Goal: Information Seeking & Learning: Learn about a topic

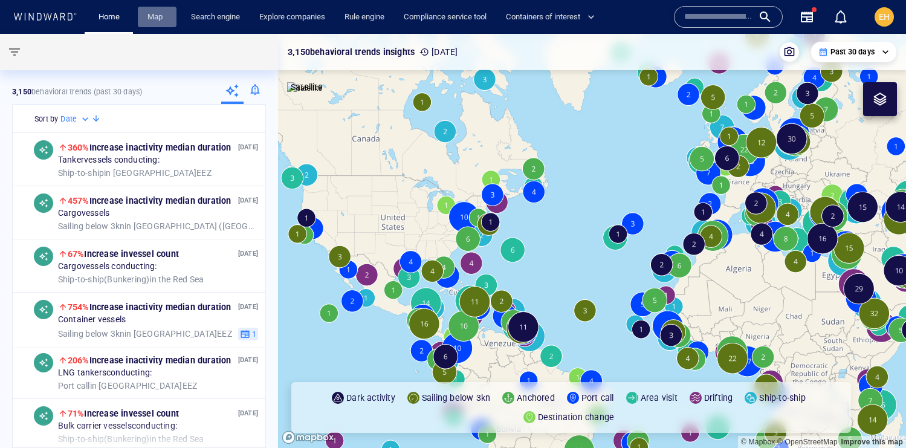
click at [152, 18] on link "Map" at bounding box center [157, 17] width 29 height 21
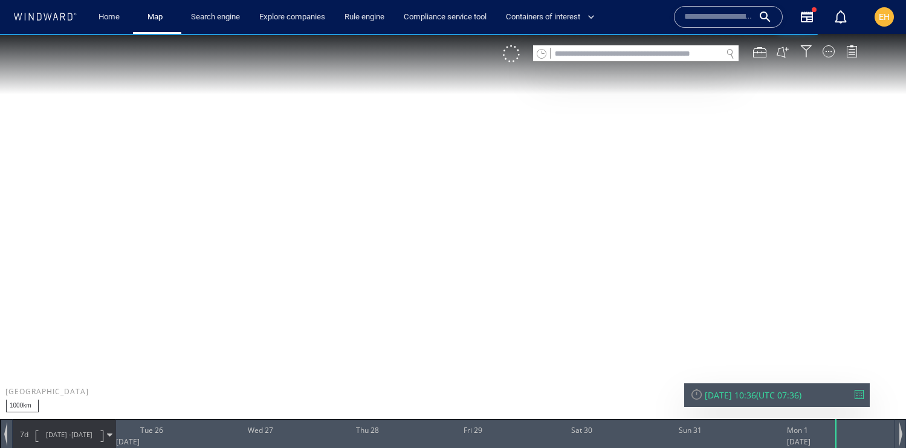
click at [682, 54] on input "text" at bounding box center [636, 54] width 171 height 16
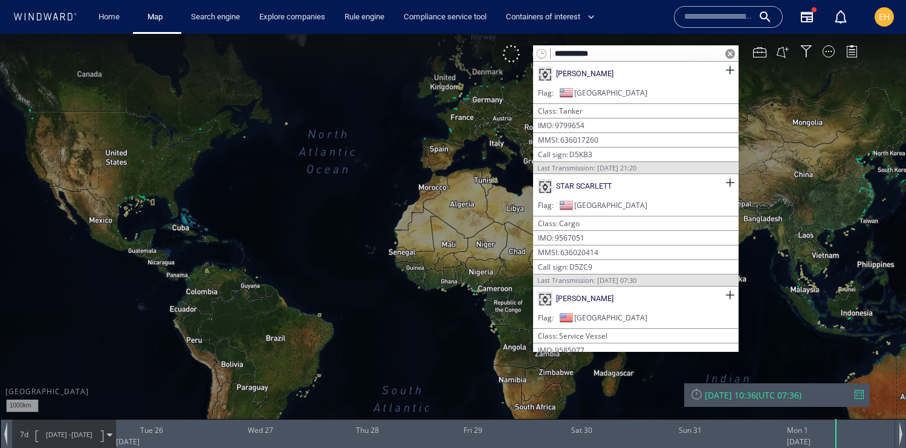
type input "**********"
click at [695, 70] on div "[PERSON_NAME]" at bounding box center [636, 74] width 206 height 24
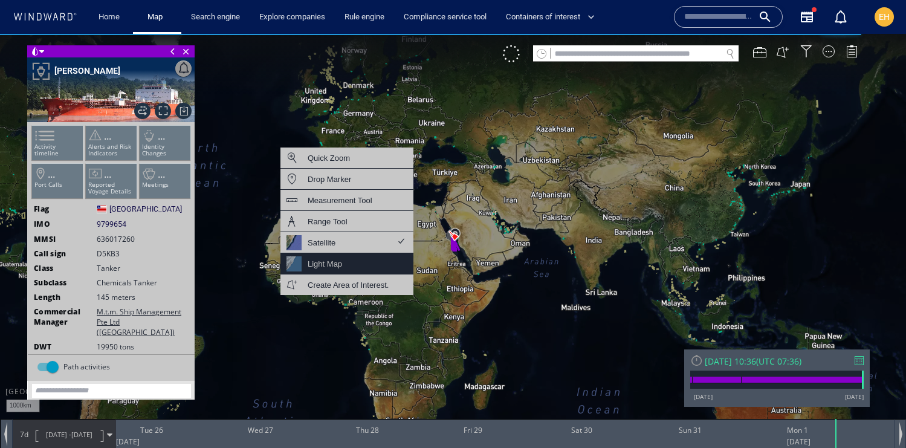
click at [342, 261] on div "Light Map" at bounding box center [325, 263] width 34 height 15
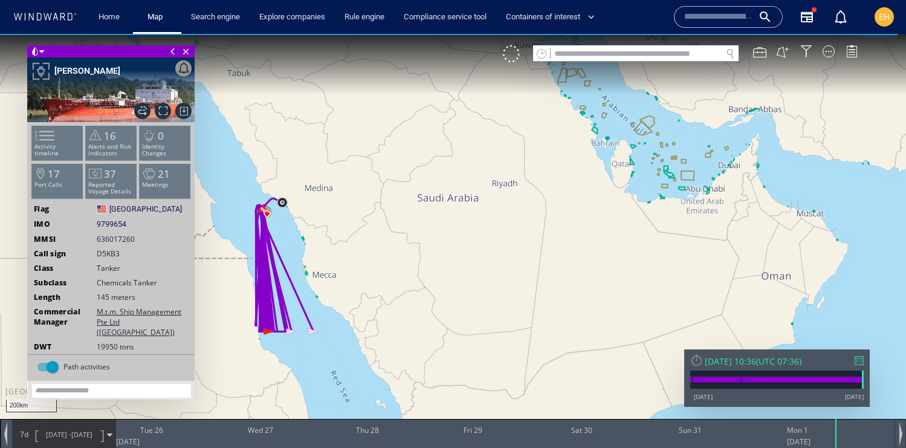
drag, startPoint x: 346, startPoint y: 302, endPoint x: 485, endPoint y: 289, distance: 139.7
click at [486, 289] on canvas "Map" at bounding box center [453, 235] width 906 height 402
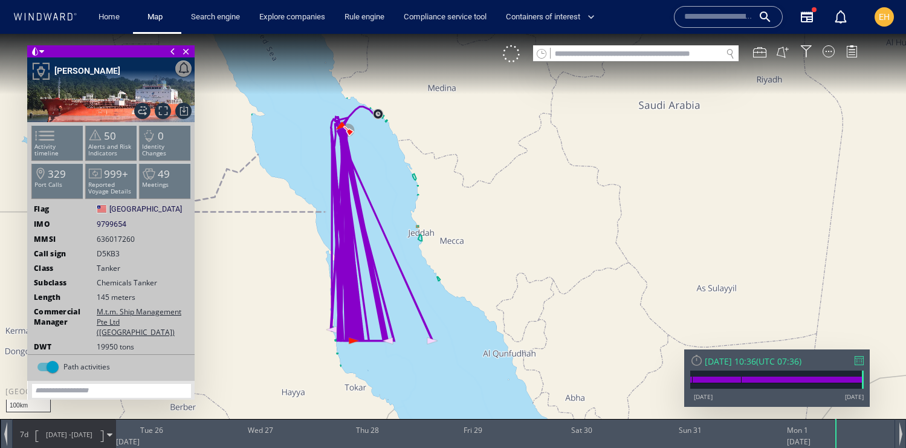
click at [89, 435] on span "[DATE]" at bounding box center [81, 434] width 21 height 9
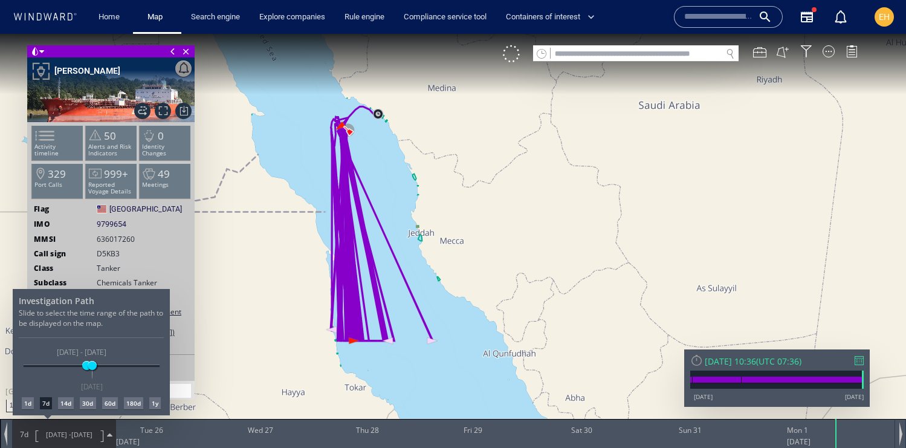
click at [90, 403] on div "30d" at bounding box center [88, 403] width 16 height 12
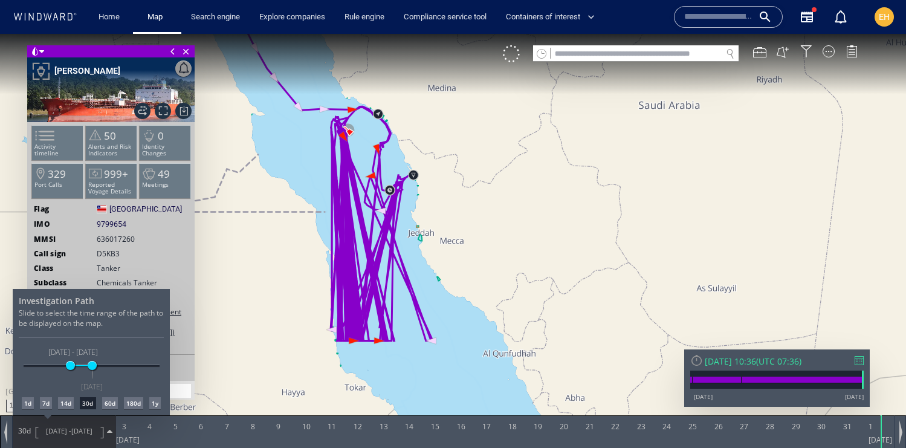
drag, startPoint x: 495, startPoint y: 215, endPoint x: 565, endPoint y: 250, distance: 78.7
click at [566, 250] on div at bounding box center [453, 241] width 906 height 414
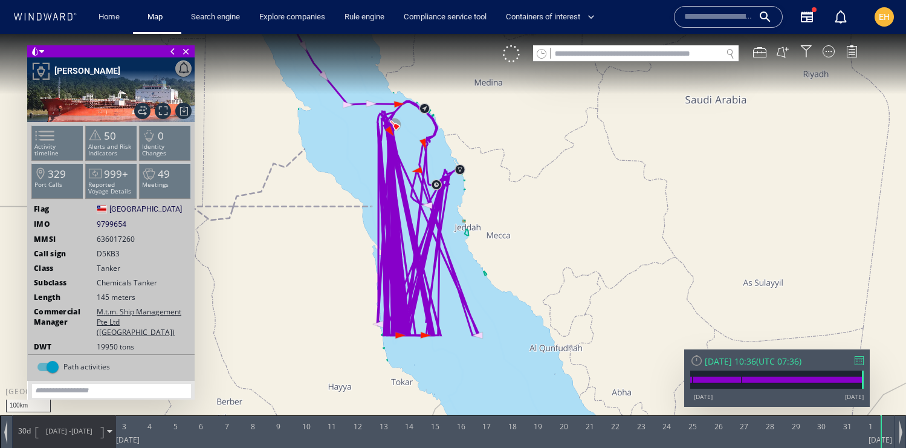
drag, startPoint x: 498, startPoint y: 264, endPoint x: 531, endPoint y: 264, distance: 32.7
click at [532, 265] on canvas "Map" at bounding box center [453, 235] width 906 height 402
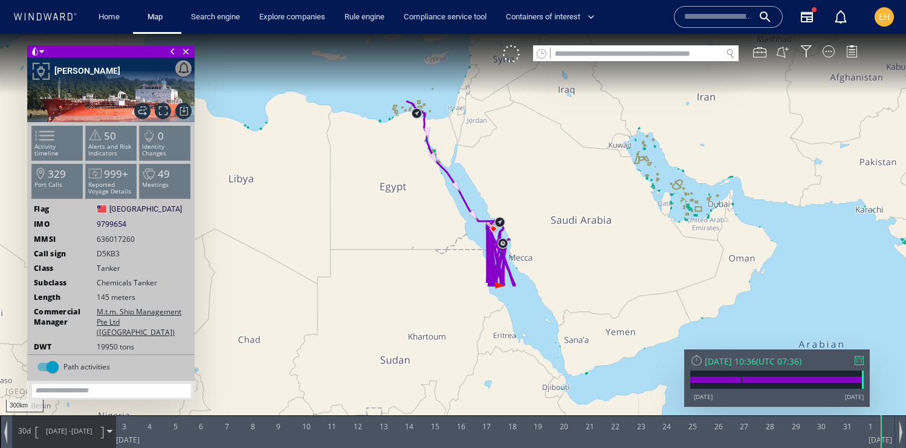
click at [80, 430] on span "[DATE]" at bounding box center [81, 430] width 21 height 9
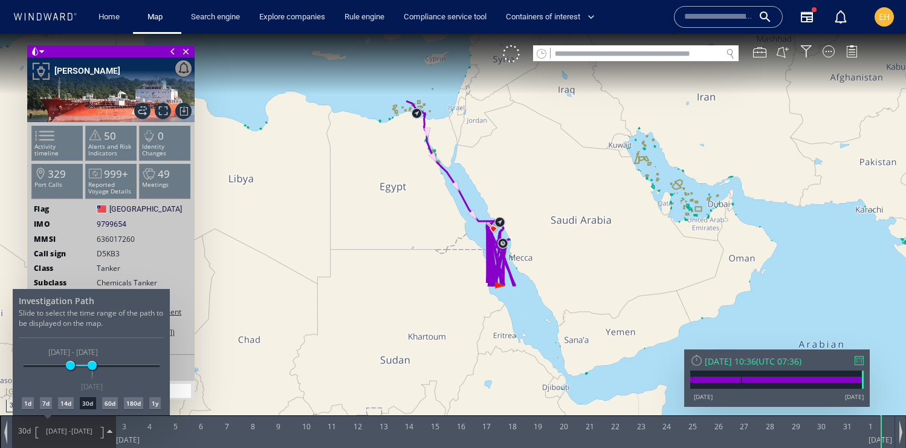
click at [108, 404] on div "60d" at bounding box center [110, 403] width 16 height 12
drag, startPoint x: 443, startPoint y: 212, endPoint x: 611, endPoint y: 282, distance: 182.3
click at [611, 282] on div at bounding box center [453, 241] width 906 height 414
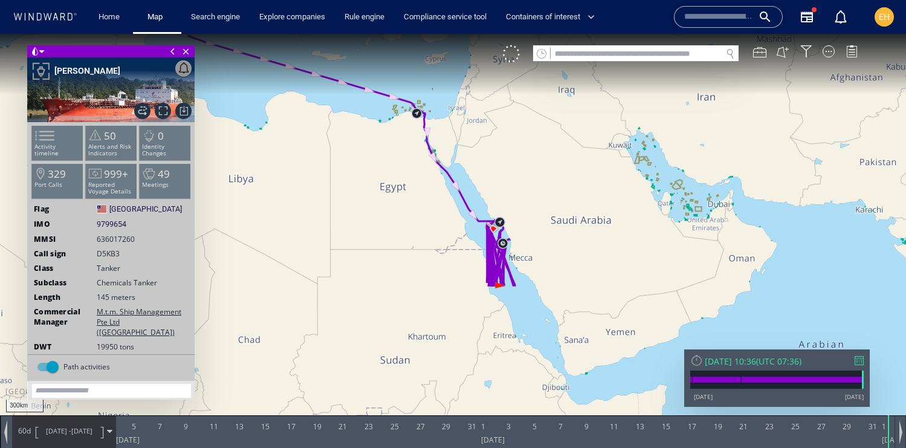
drag, startPoint x: 527, startPoint y: 192, endPoint x: 602, endPoint y: 272, distance: 109.9
click at [602, 272] on canvas "Map" at bounding box center [453, 235] width 906 height 402
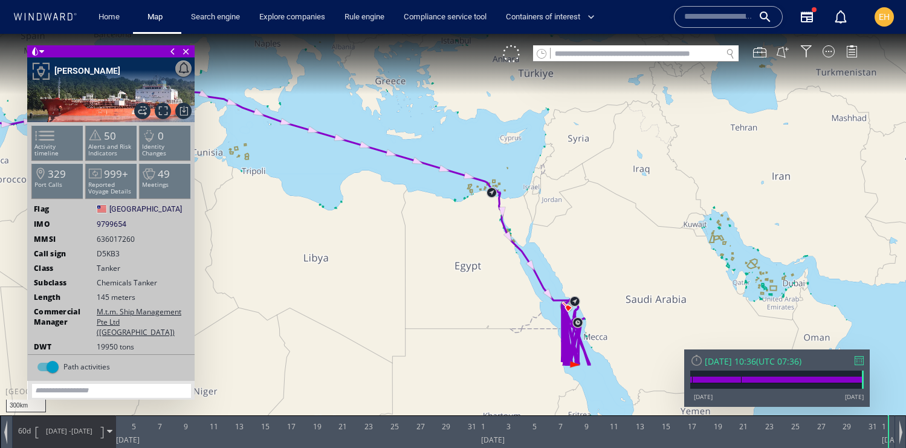
drag, startPoint x: 421, startPoint y: 156, endPoint x: 586, endPoint y: 199, distance: 170.7
click at [586, 199] on canvas "Map" at bounding box center [453, 235] width 906 height 402
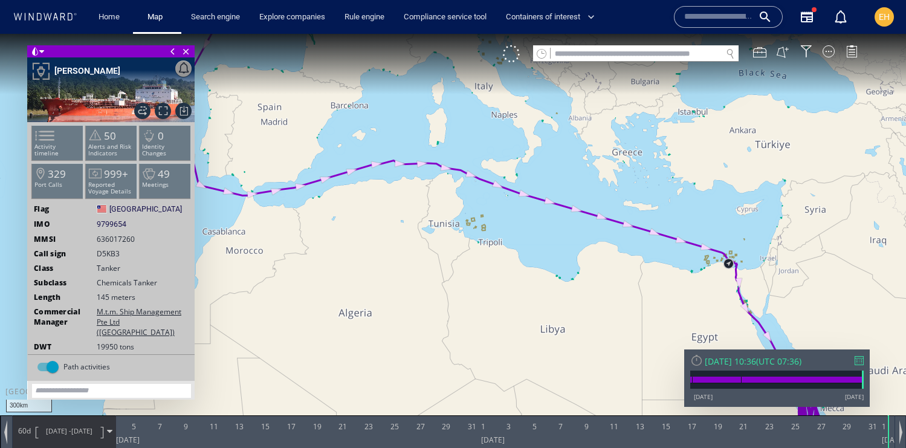
drag, startPoint x: 360, startPoint y: 180, endPoint x: 380, endPoint y: 300, distance: 121.5
click at [380, 300] on canvas "Map" at bounding box center [453, 235] width 906 height 402
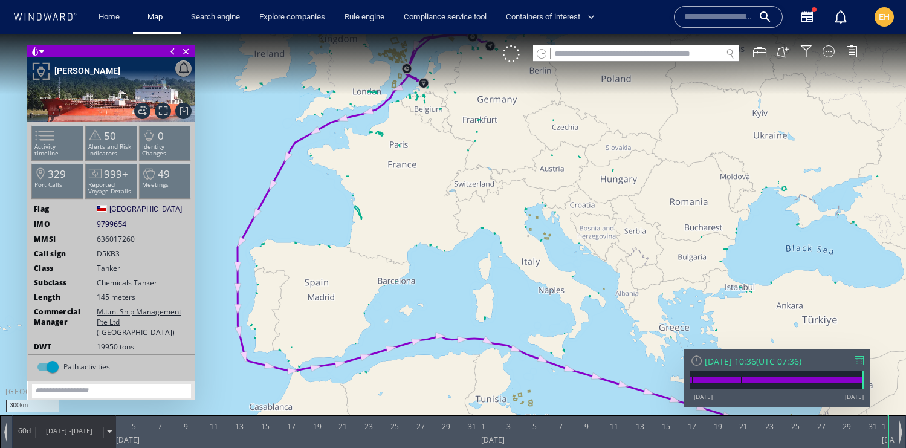
drag, startPoint x: 453, startPoint y: 211, endPoint x: 330, endPoint y: 307, distance: 155.5
click at [330, 307] on canvas "Map" at bounding box center [453, 235] width 906 height 402
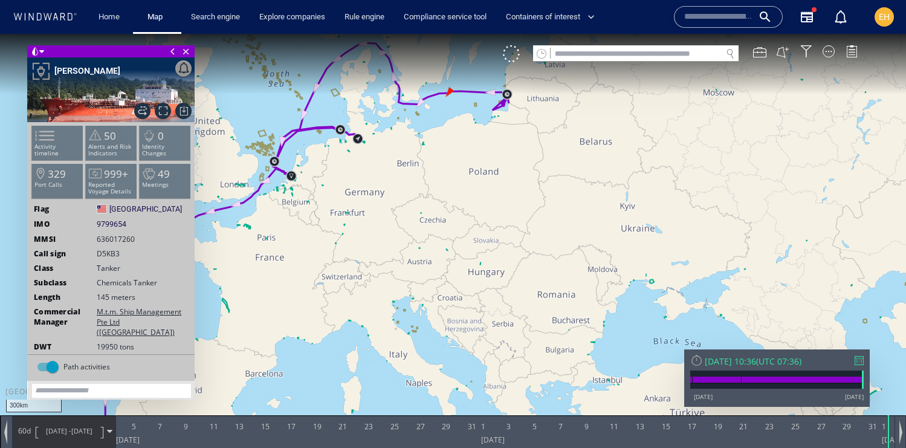
drag, startPoint x: 513, startPoint y: 286, endPoint x: 466, endPoint y: 323, distance: 59.4
click at [466, 323] on canvas "Map" at bounding box center [453, 235] width 906 height 402
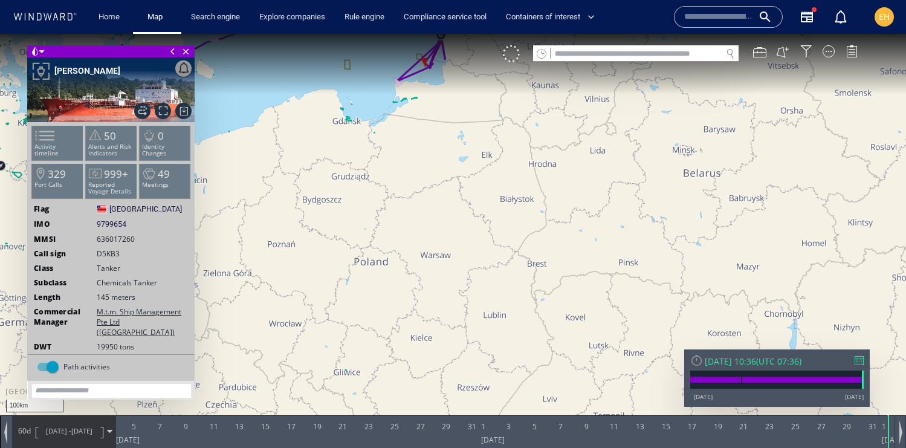
drag, startPoint x: 464, startPoint y: 128, endPoint x: 464, endPoint y: 209, distance: 81.6
click at [464, 210] on canvas "Map" at bounding box center [453, 235] width 906 height 402
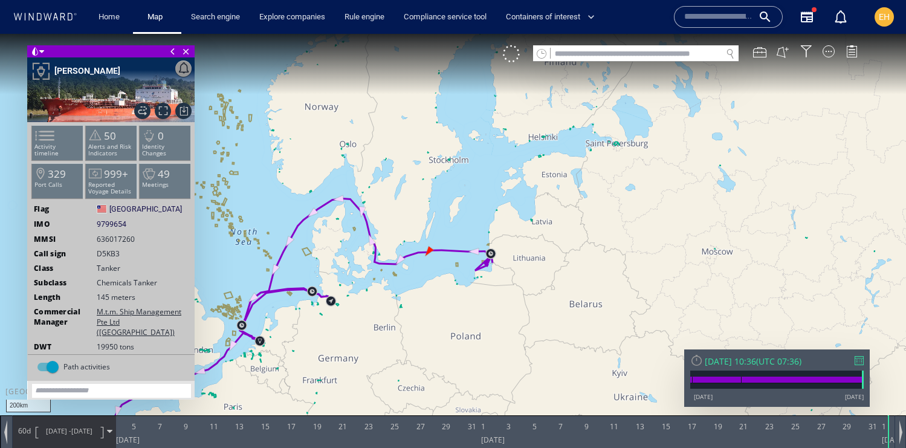
click at [50, 430] on span "[DATE] -" at bounding box center [58, 430] width 25 height 9
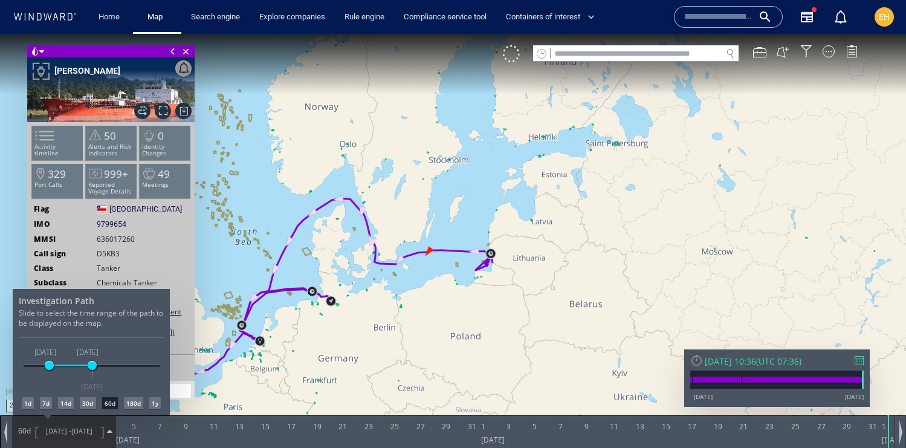
click at [137, 404] on div "180d" at bounding box center [133, 403] width 19 height 12
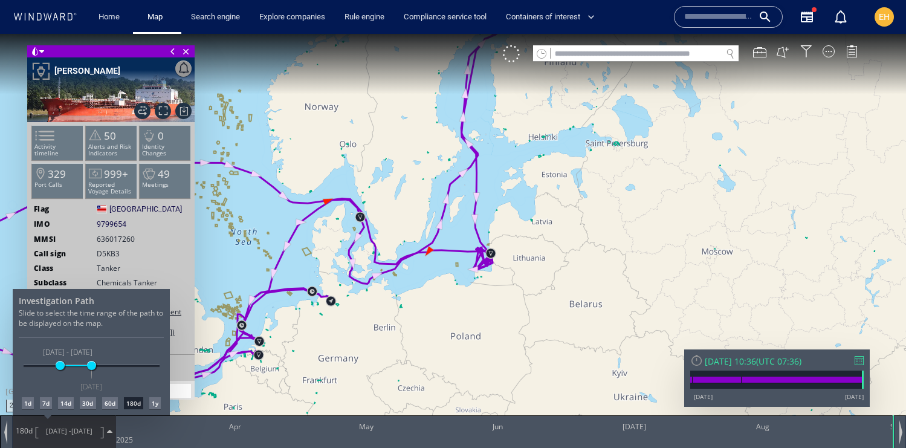
drag, startPoint x: 442, startPoint y: 291, endPoint x: 441, endPoint y: 302, distance: 10.3
click at [441, 302] on div at bounding box center [453, 241] width 906 height 414
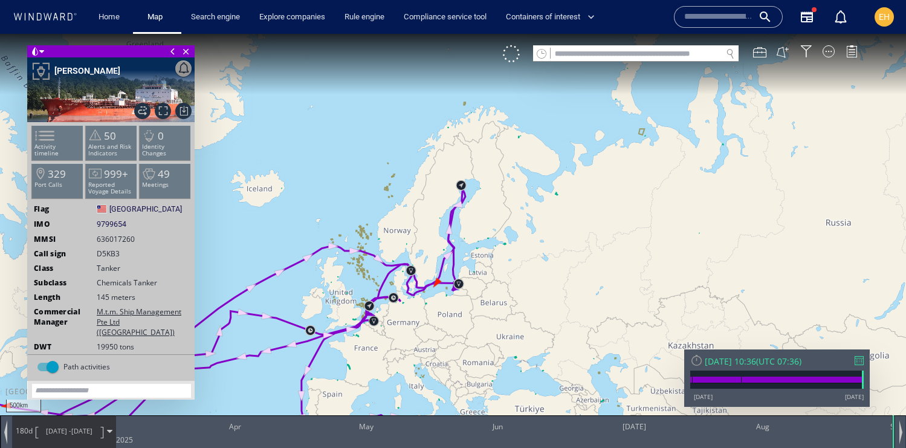
drag, startPoint x: 562, startPoint y: 261, endPoint x: 635, endPoint y: 154, distance: 129.6
click at [650, 154] on canvas "Map" at bounding box center [453, 235] width 906 height 402
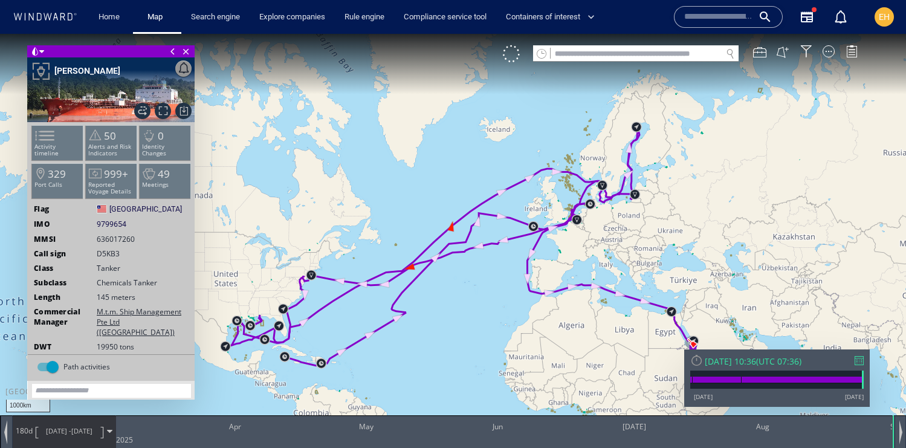
drag, startPoint x: 462, startPoint y: 268, endPoint x: 524, endPoint y: 248, distance: 64.8
click at [524, 248] on canvas "Map" at bounding box center [453, 235] width 906 height 402
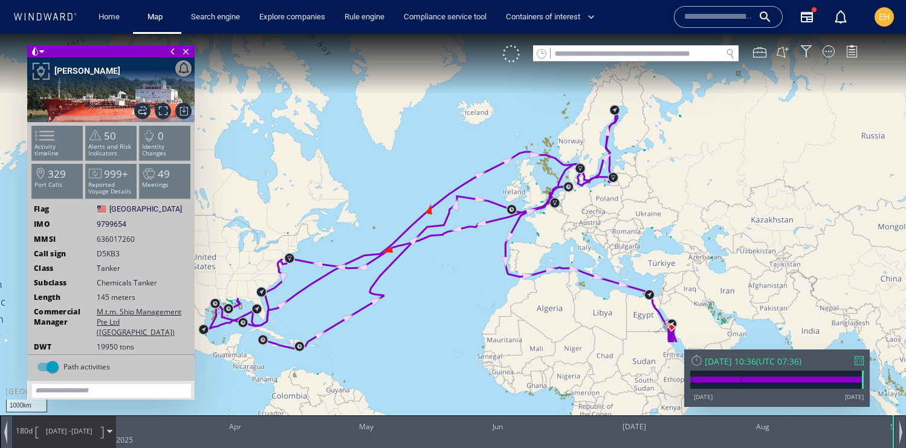
drag, startPoint x: 447, startPoint y: 332, endPoint x: 411, endPoint y: 314, distance: 39.7
click at [411, 314] on canvas "Map" at bounding box center [453, 235] width 906 height 402
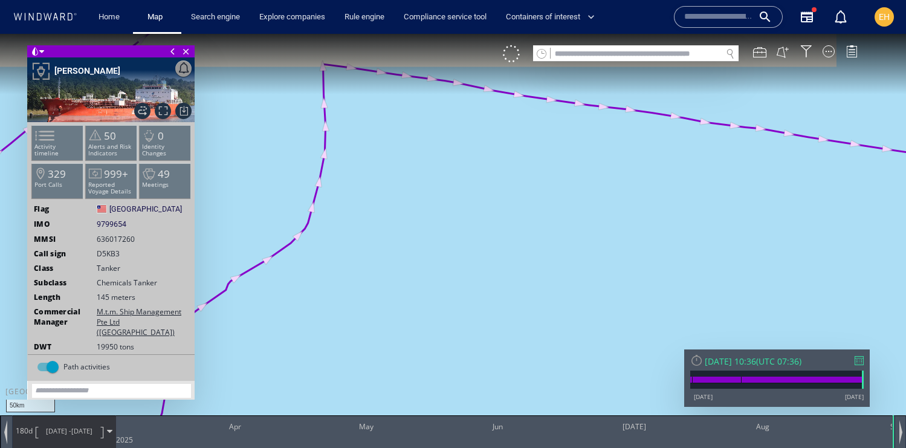
drag, startPoint x: 624, startPoint y: 143, endPoint x: 620, endPoint y: 183, distance: 40.8
click at [620, 183] on canvas "Map" at bounding box center [453, 235] width 906 height 402
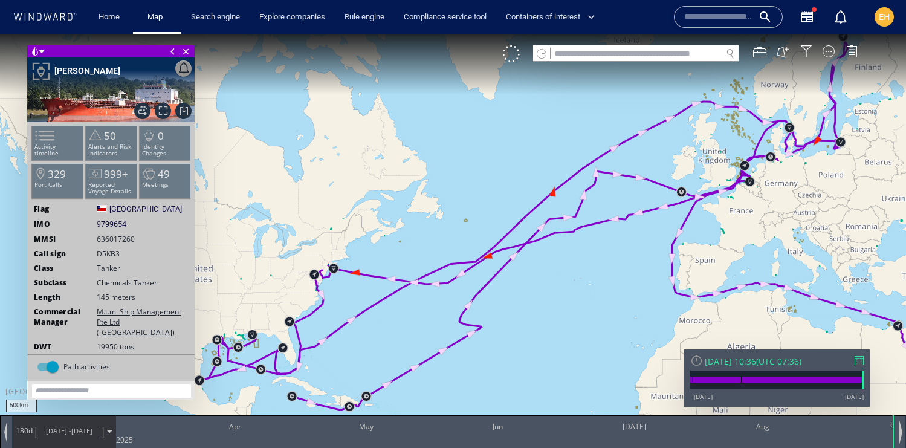
drag, startPoint x: 657, startPoint y: 225, endPoint x: 593, endPoint y: 174, distance: 82.1
click at [594, 174] on canvas "Map" at bounding box center [453, 235] width 906 height 402
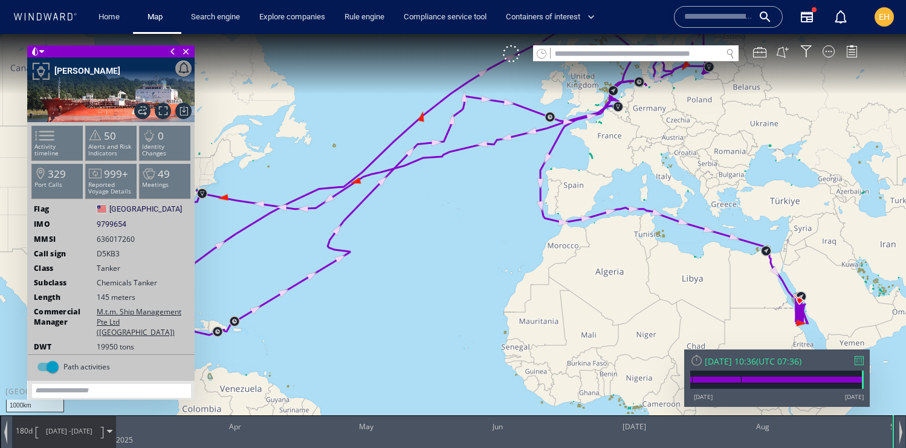
drag, startPoint x: 577, startPoint y: 282, endPoint x: 498, endPoint y: 253, distance: 83.8
click at [498, 253] on canvas "Map" at bounding box center [453, 235] width 906 height 402
drag, startPoint x: 793, startPoint y: 326, endPoint x: 727, endPoint y: 312, distance: 67.5
click at [727, 312] on canvas "Map" at bounding box center [453, 235] width 906 height 402
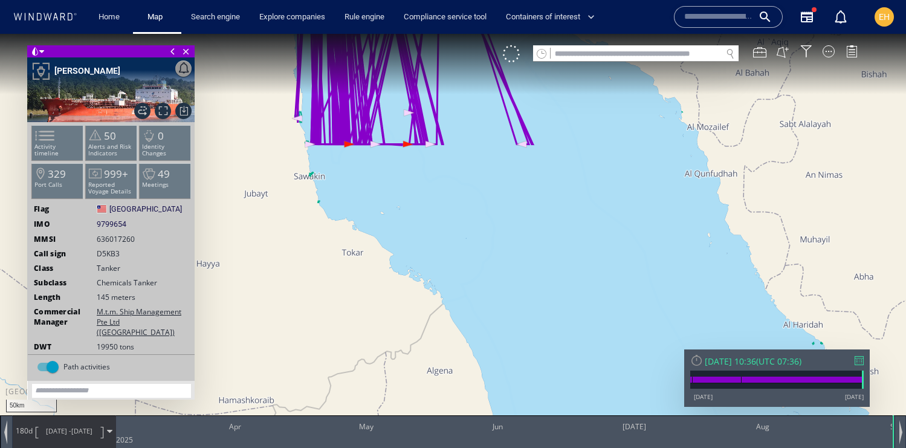
drag, startPoint x: 469, startPoint y: 175, endPoint x: 467, endPoint y: 241, distance: 65.3
click at [467, 241] on canvas "Map" at bounding box center [453, 235] width 906 height 402
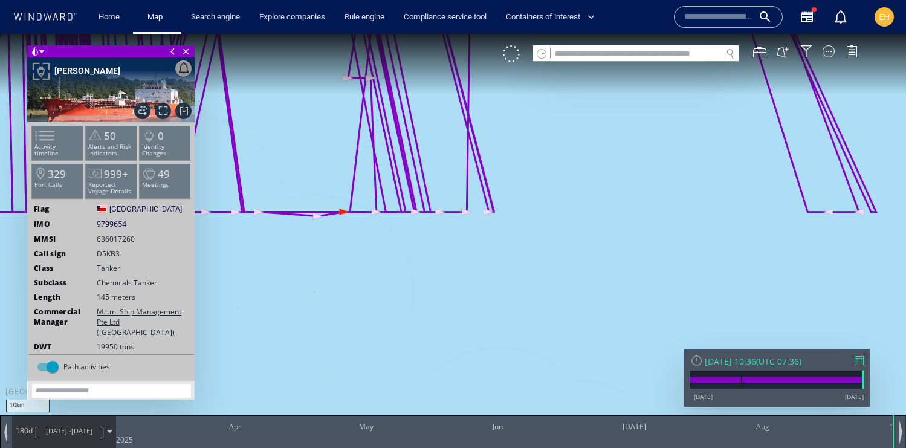
drag, startPoint x: 326, startPoint y: 195, endPoint x: 531, endPoint y: 206, distance: 205.2
click at [531, 206] on canvas "Map" at bounding box center [453, 235] width 906 height 402
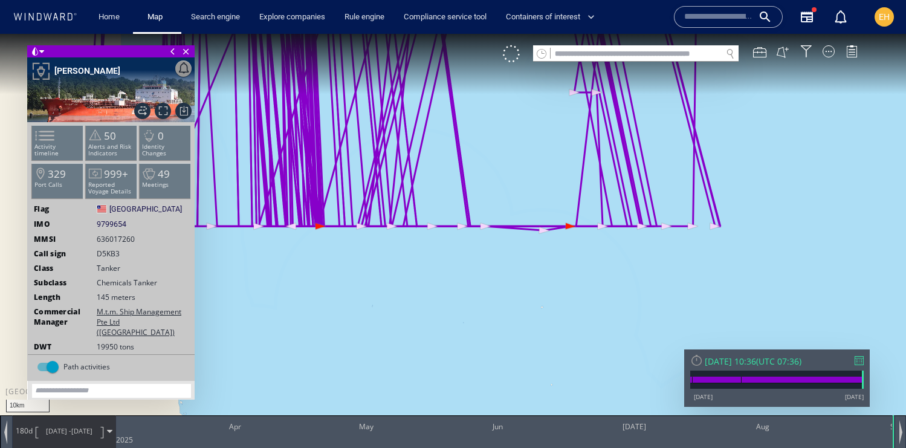
drag, startPoint x: 409, startPoint y: 186, endPoint x: 525, endPoint y: 220, distance: 121.1
click at [527, 221] on canvas "Map" at bounding box center [453, 235] width 906 height 402
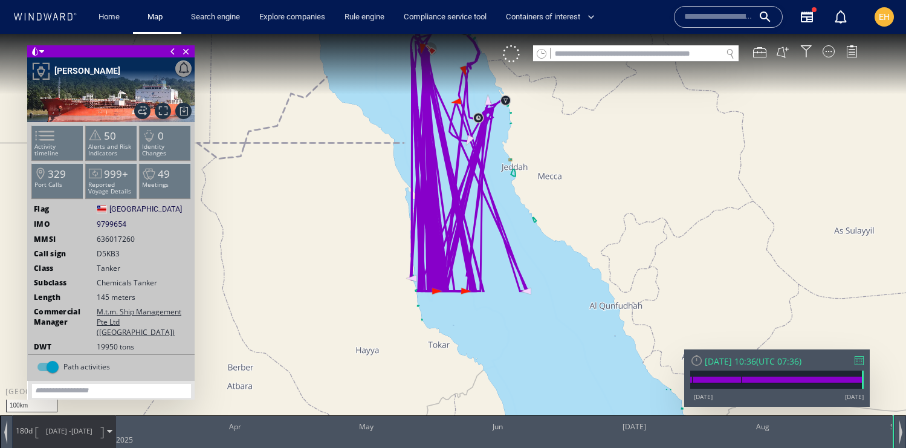
drag, startPoint x: 466, startPoint y: 221, endPoint x: 470, endPoint y: 258, distance: 37.1
click at [470, 258] on canvas "Map" at bounding box center [453, 235] width 906 height 402
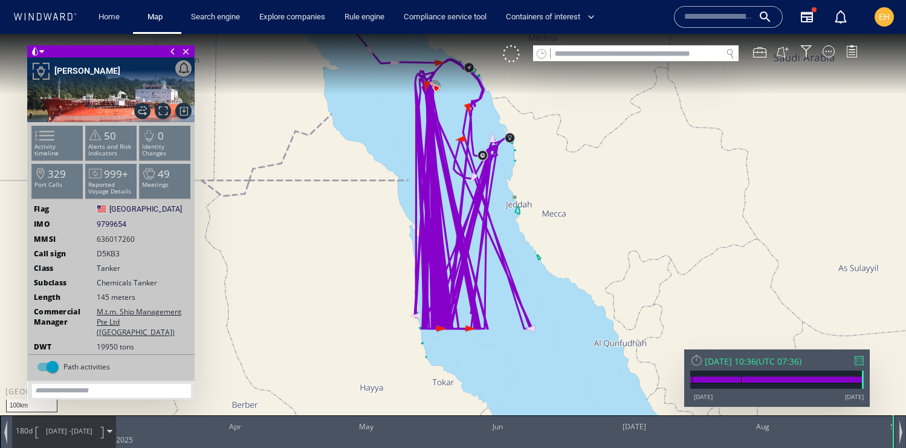
drag, startPoint x: 430, startPoint y: 108, endPoint x: 428, endPoint y: 121, distance: 13.5
click at [428, 121] on canvas "Map" at bounding box center [453, 235] width 906 height 402
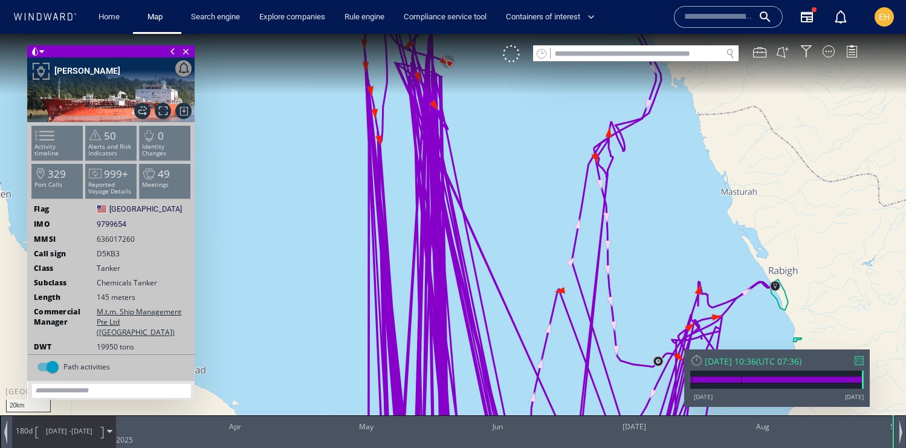
drag, startPoint x: 400, startPoint y: 171, endPoint x: 397, endPoint y: 105, distance: 66.5
click at [398, 105] on canvas "Map" at bounding box center [453, 235] width 906 height 402
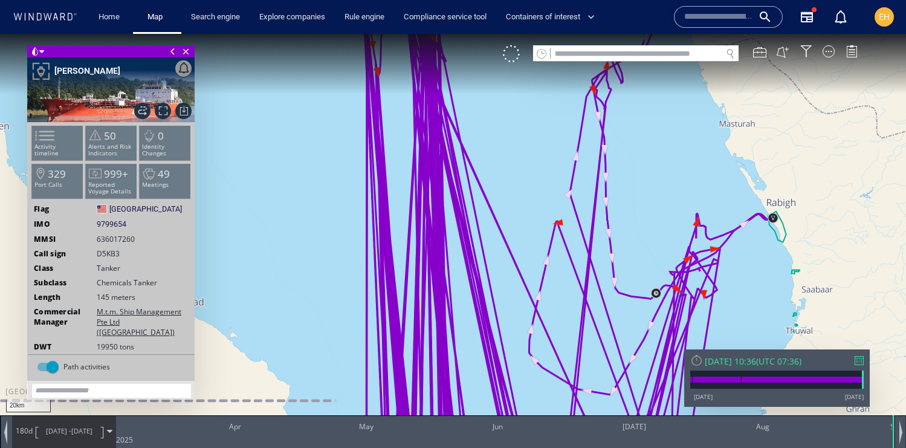
click at [46, 431] on span "[DATE] -" at bounding box center [58, 430] width 25 height 9
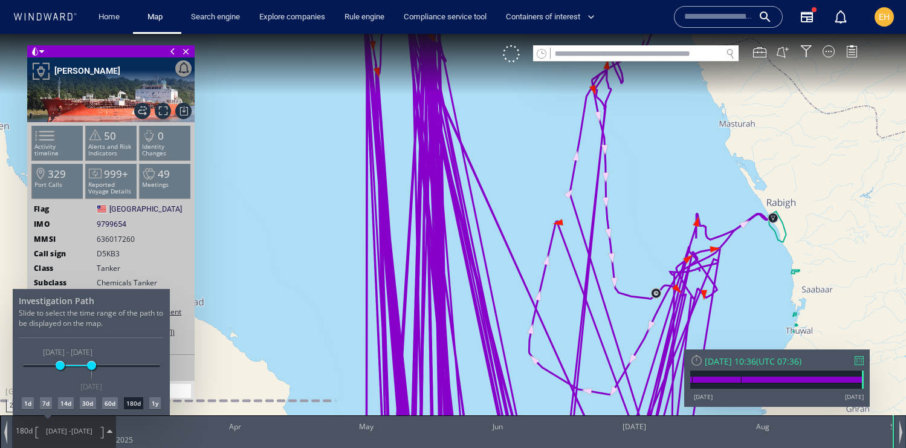
click at [26, 406] on div "1d" at bounding box center [28, 403] width 12 height 12
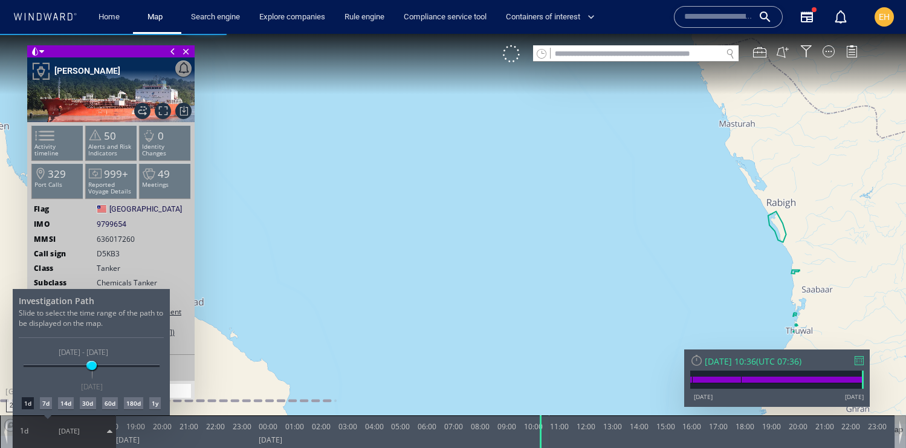
drag, startPoint x: 360, startPoint y: 268, endPoint x: 357, endPoint y: 247, distance: 22.0
click at [357, 247] on div at bounding box center [453, 241] width 906 height 414
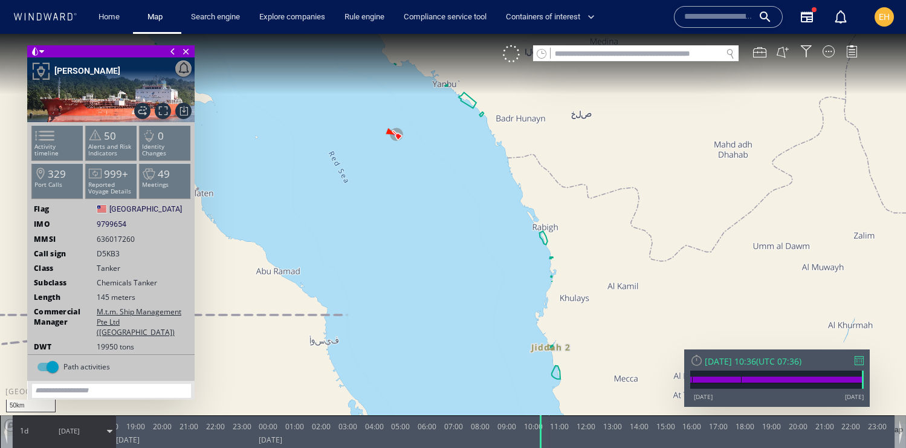
click at [57, 424] on span "[DATE]" at bounding box center [69, 431] width 61 height 30
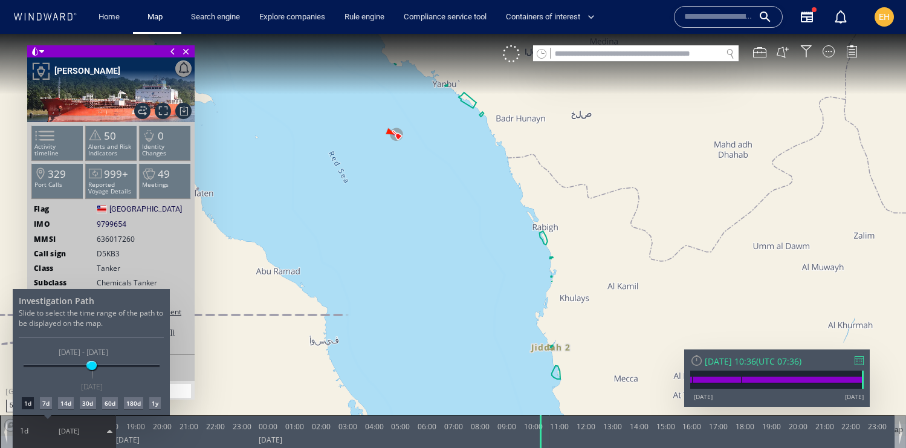
click at [46, 405] on div "7d" at bounding box center [46, 403] width 12 height 12
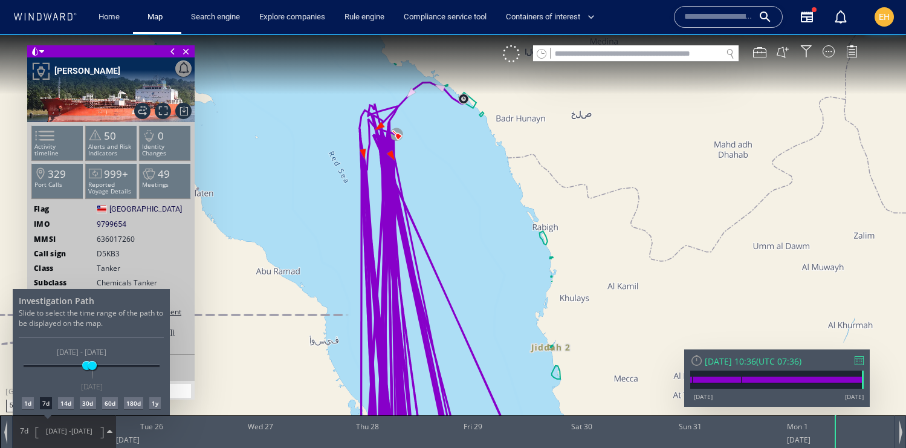
drag, startPoint x: 279, startPoint y: 287, endPoint x: 276, endPoint y: 248, distance: 38.8
click at [277, 247] on div at bounding box center [453, 241] width 906 height 414
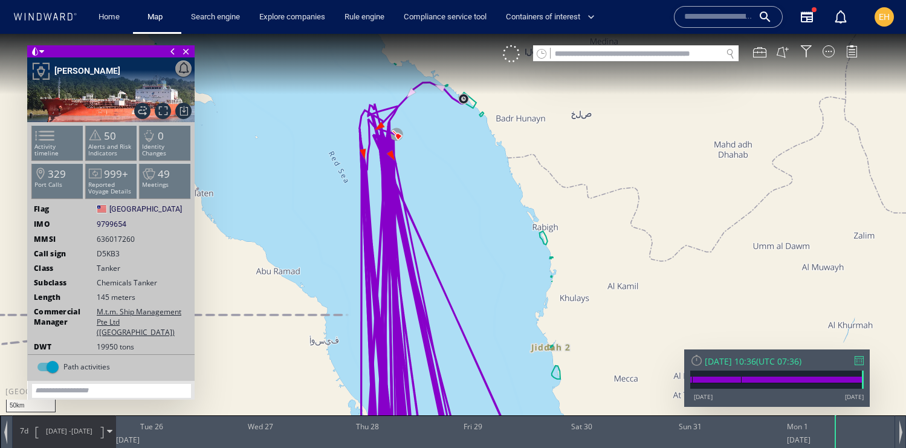
drag, startPoint x: 302, startPoint y: 269, endPoint x: 303, endPoint y: 193, distance: 76.2
click at [304, 193] on canvas "Map" at bounding box center [453, 235] width 906 height 402
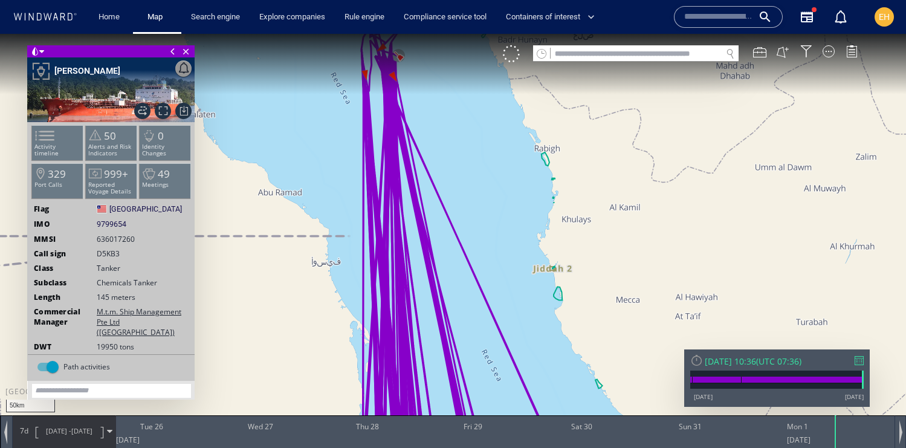
drag, startPoint x: 331, startPoint y: 197, endPoint x: 331, endPoint y: 122, distance: 75.6
click at [331, 122] on canvas "Map" at bounding box center [453, 235] width 906 height 402
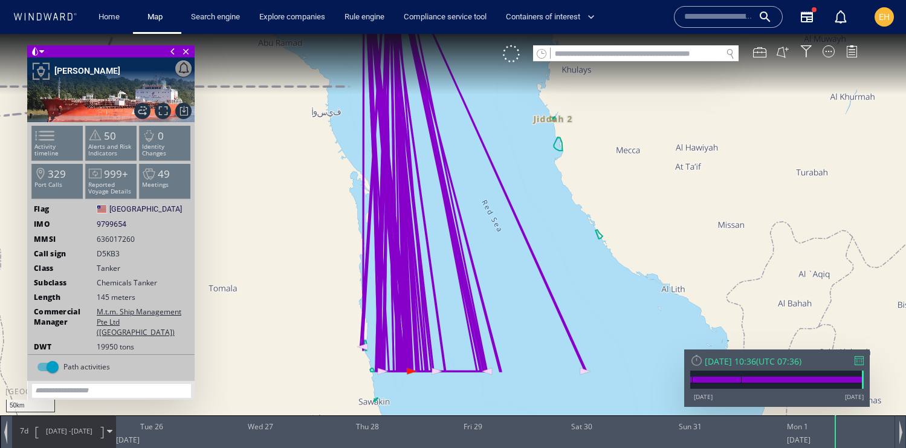
drag, startPoint x: 409, startPoint y: 339, endPoint x: 408, endPoint y: 297, distance: 41.7
click at [409, 297] on canvas "Map" at bounding box center [453, 235] width 906 height 402
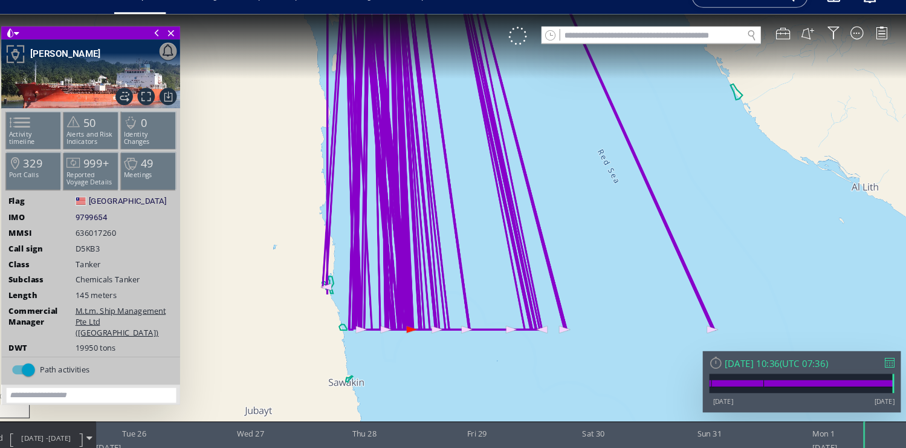
drag, startPoint x: 528, startPoint y: 222, endPoint x: 526, endPoint y: 329, distance: 107.6
click at [526, 329] on canvas "Map" at bounding box center [426, 215] width 906 height 402
drag, startPoint x: 500, startPoint y: 195, endPoint x: 509, endPoint y: 265, distance: 70.1
click at [509, 265] on canvas "Map" at bounding box center [426, 215] width 906 height 402
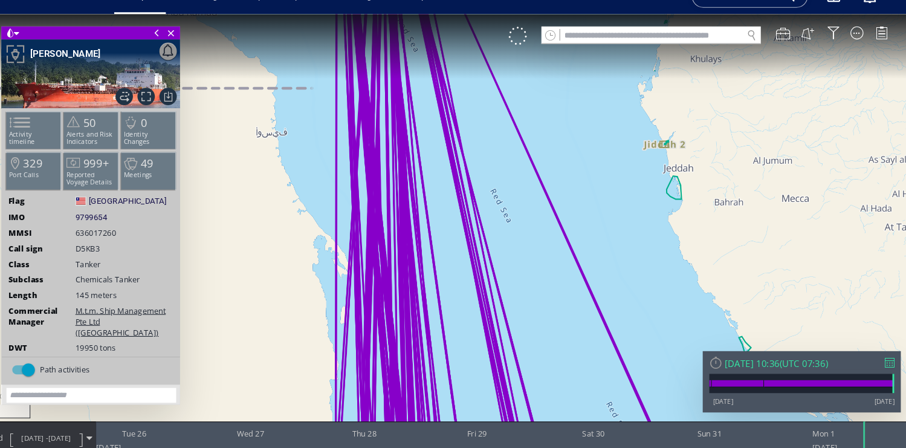
drag, startPoint x: 471, startPoint y: 88, endPoint x: 471, endPoint y: 190, distance: 102.2
click at [471, 190] on canvas "Map" at bounding box center [426, 215] width 906 height 402
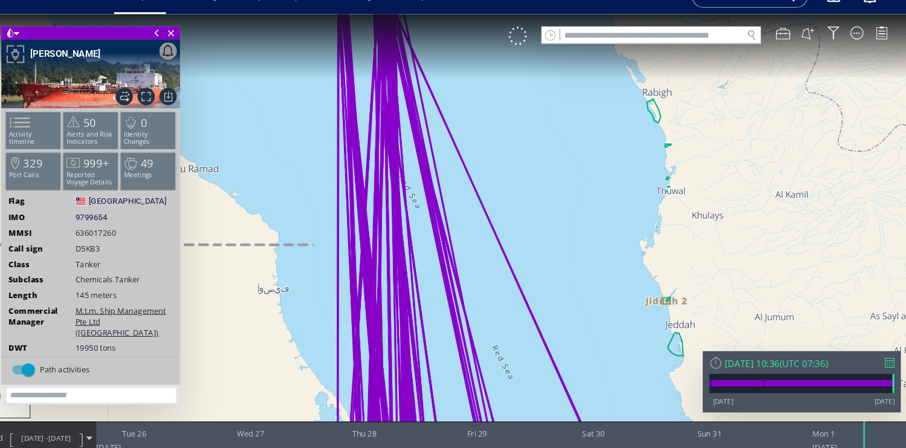
drag, startPoint x: 465, startPoint y: 68, endPoint x: 471, endPoint y: 169, distance: 101.1
click at [471, 169] on canvas "Map" at bounding box center [426, 215] width 906 height 402
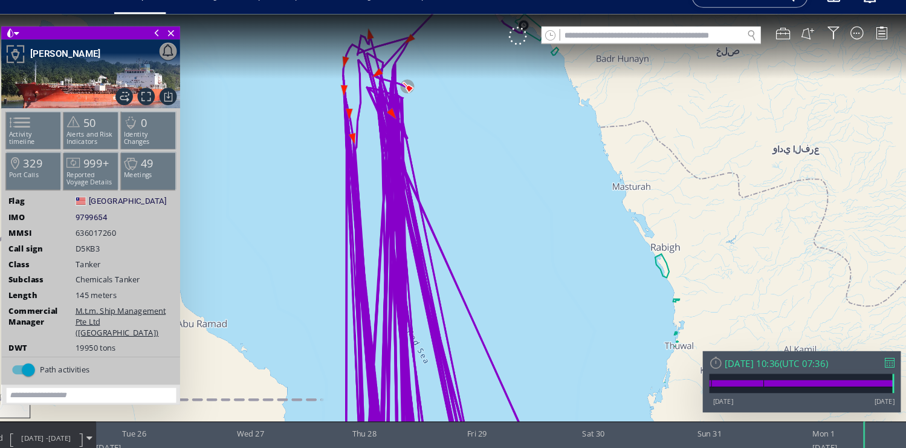
click at [465, 149] on canvas "Map" at bounding box center [426, 215] width 906 height 402
